Goal: Transaction & Acquisition: Purchase product/service

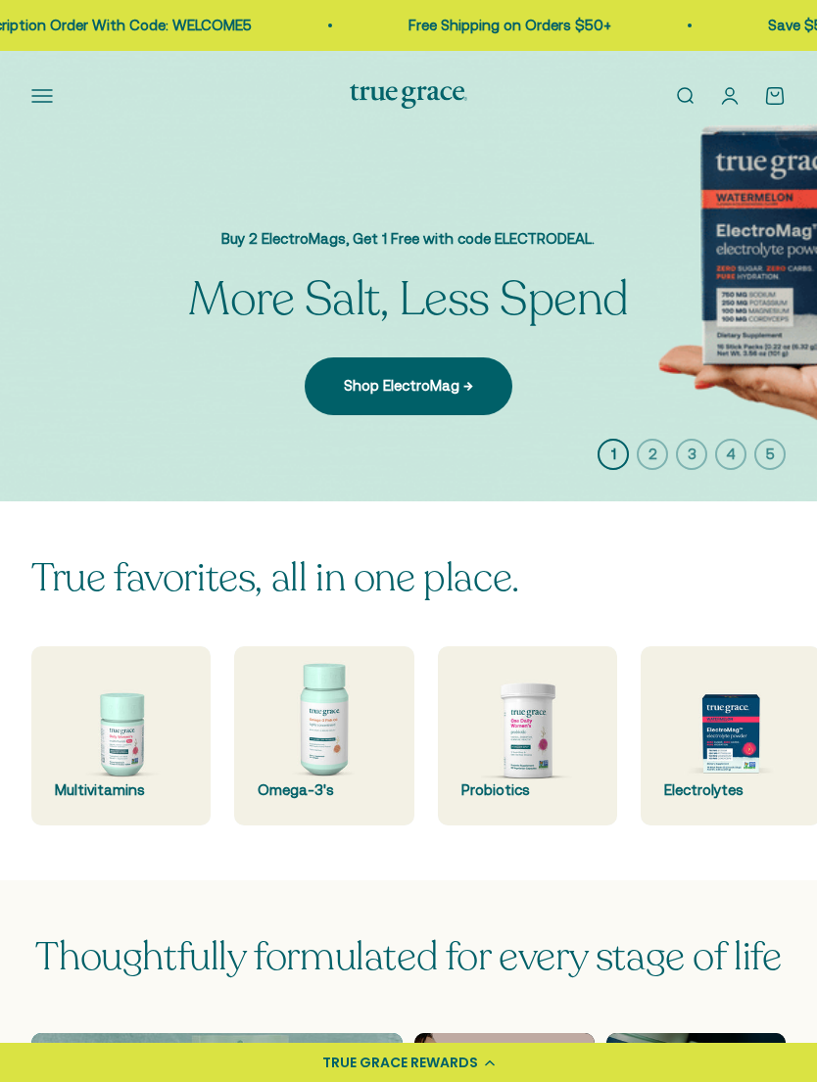
click at [119, 718] on img at bounding box center [120, 736] width 179 height 179
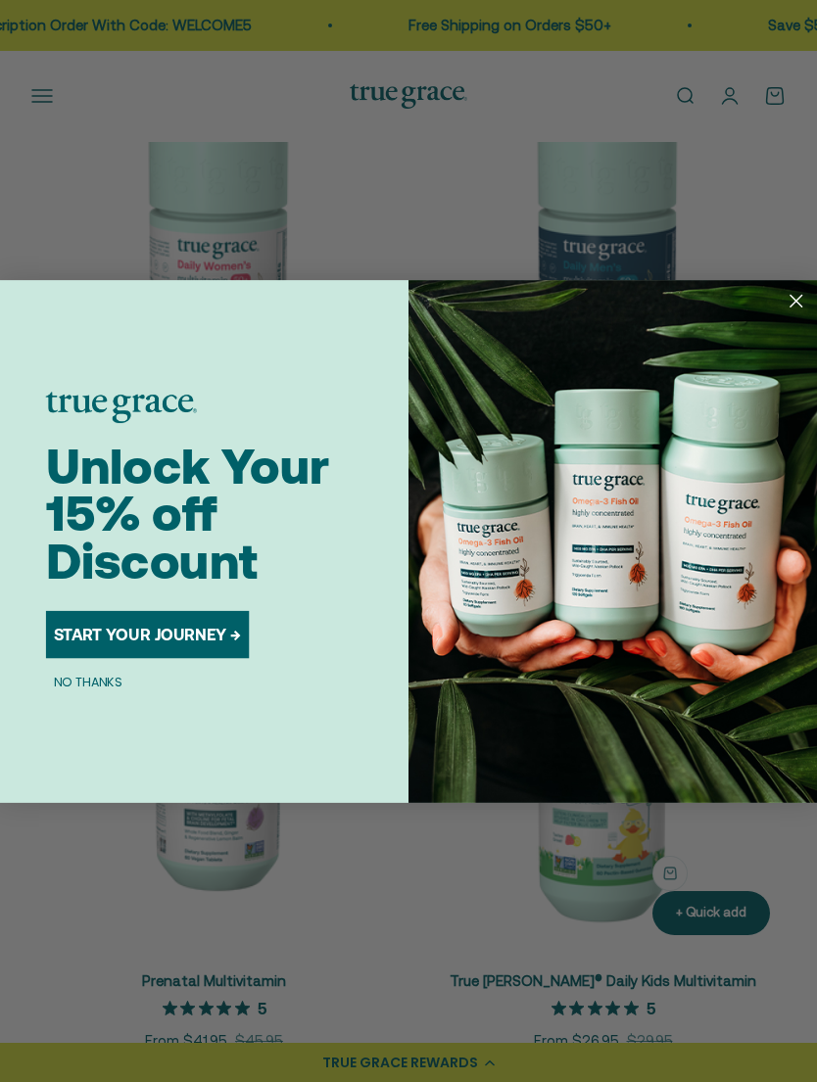
scroll to position [1419, 0]
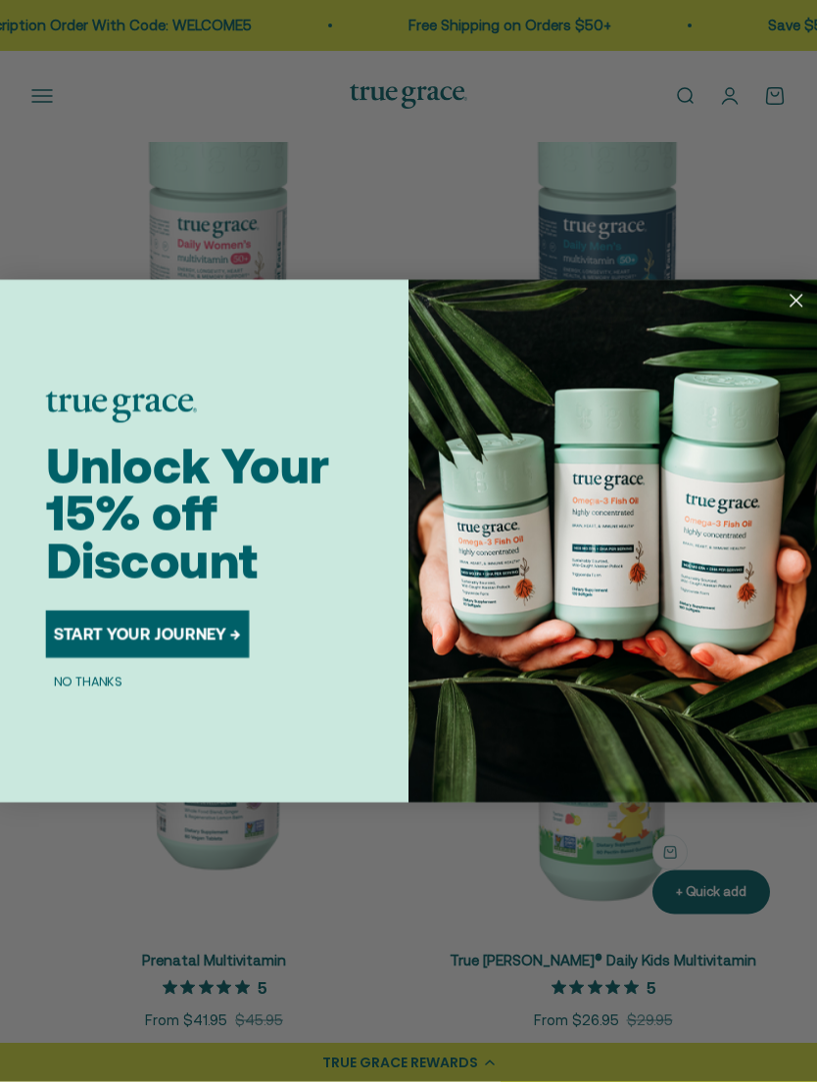
click at [806, 314] on circle "Close dialog" at bounding box center [796, 300] width 27 height 27
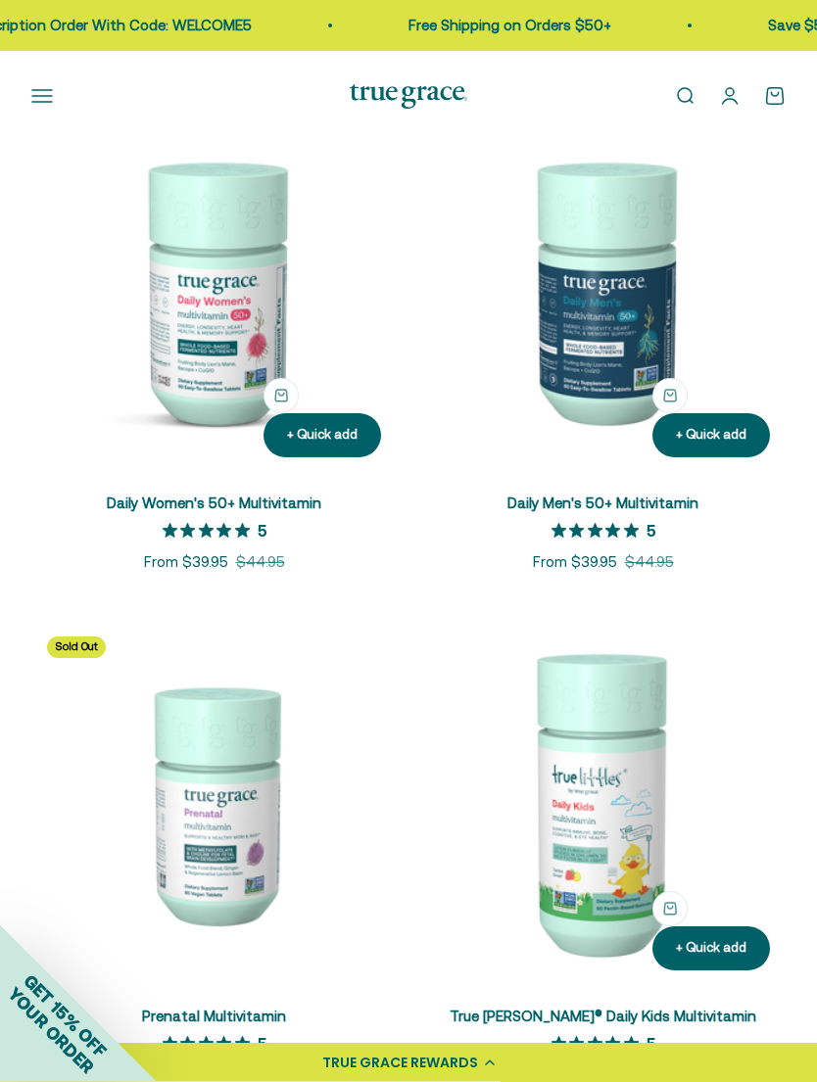
scroll to position [1361, 0]
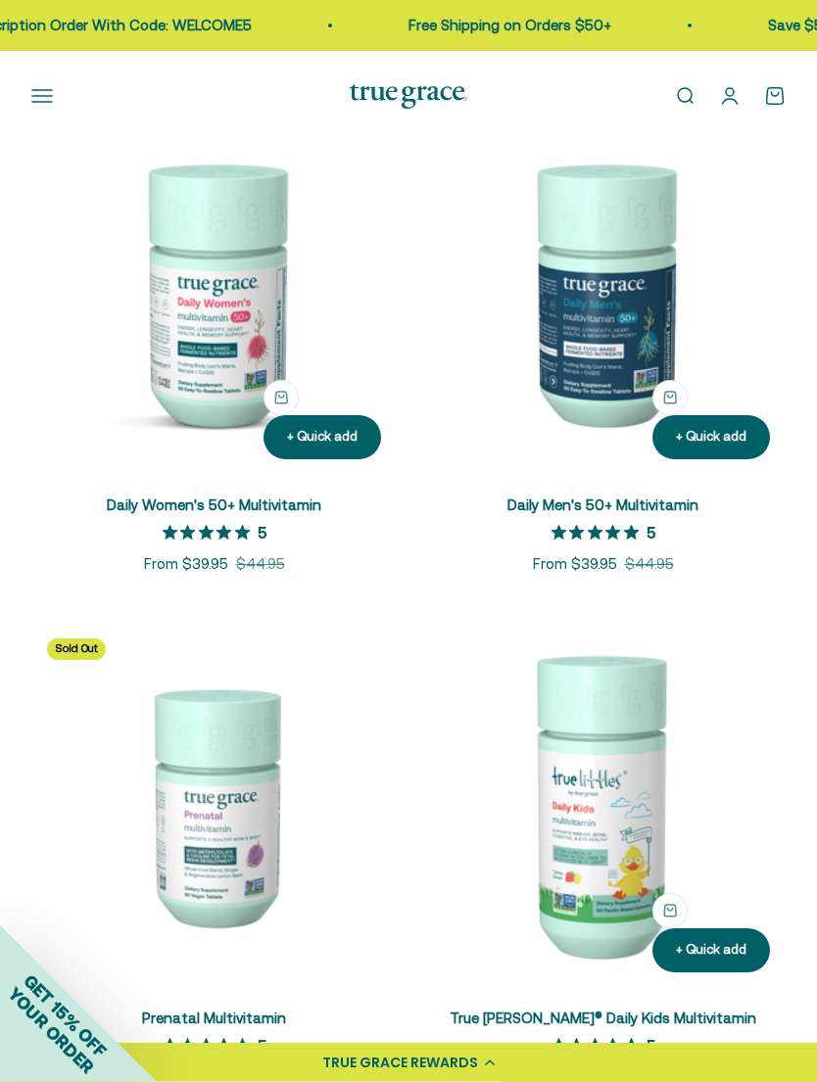
click at [635, 309] on img at bounding box center [602, 293] width 365 height 365
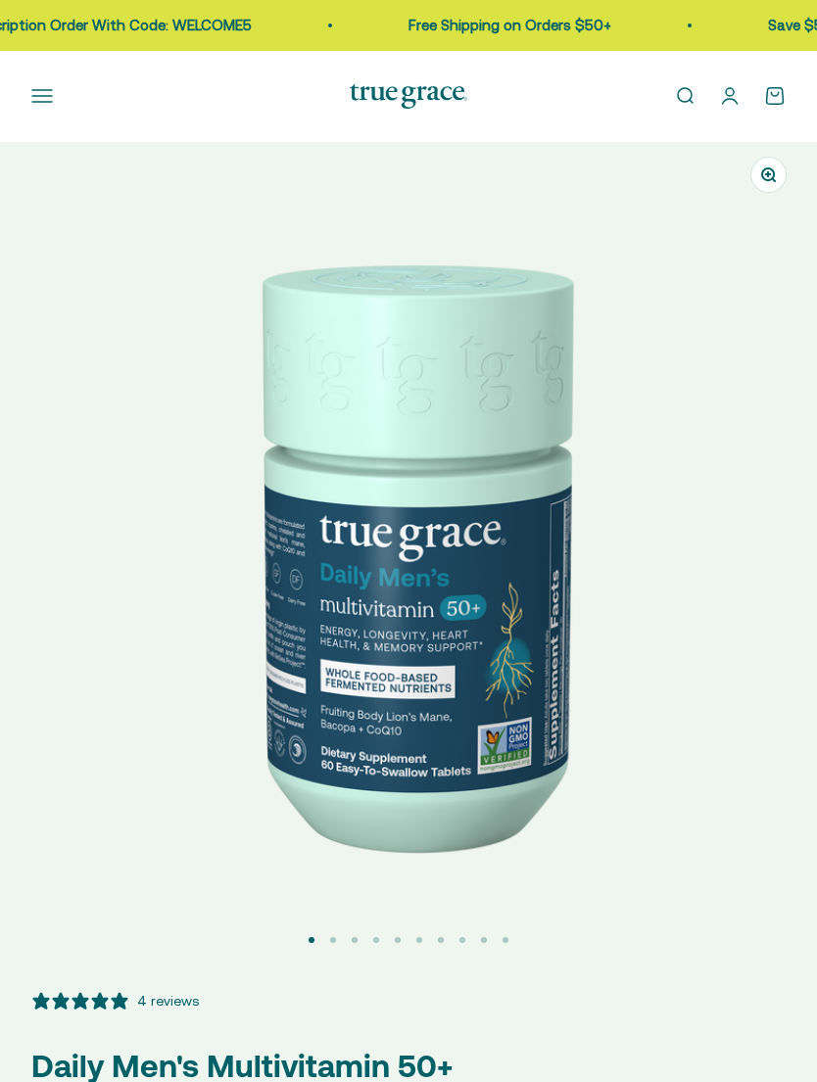
select select "3"
